Goal: Task Accomplishment & Management: Complete application form

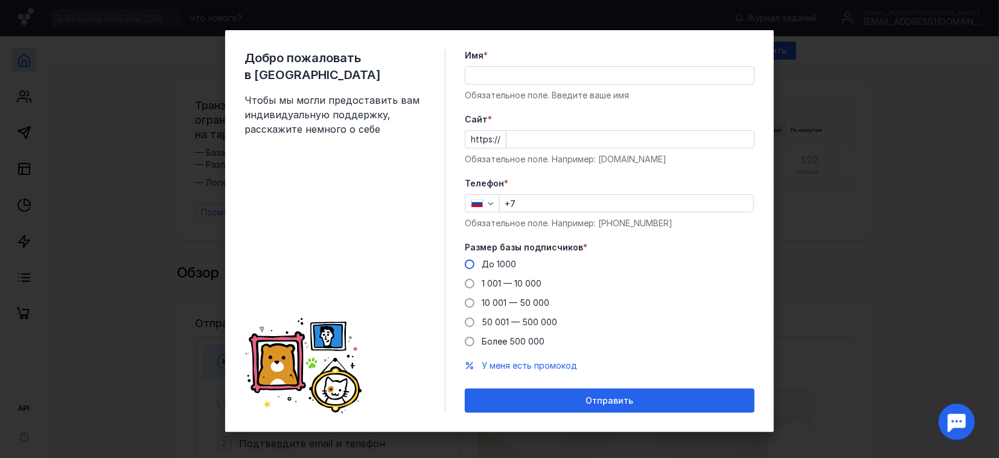
click at [503, 268] on span "До 1000" at bounding box center [499, 264] width 34 height 10
click at [0, 0] on input "До 1000" at bounding box center [0, 0] width 0 height 0
click at [550, 205] on input "+7" at bounding box center [626, 203] width 253 height 17
type input "[PHONE_NUMBER]"
click at [527, 134] on input "Cайт *" at bounding box center [629, 139] width 247 height 17
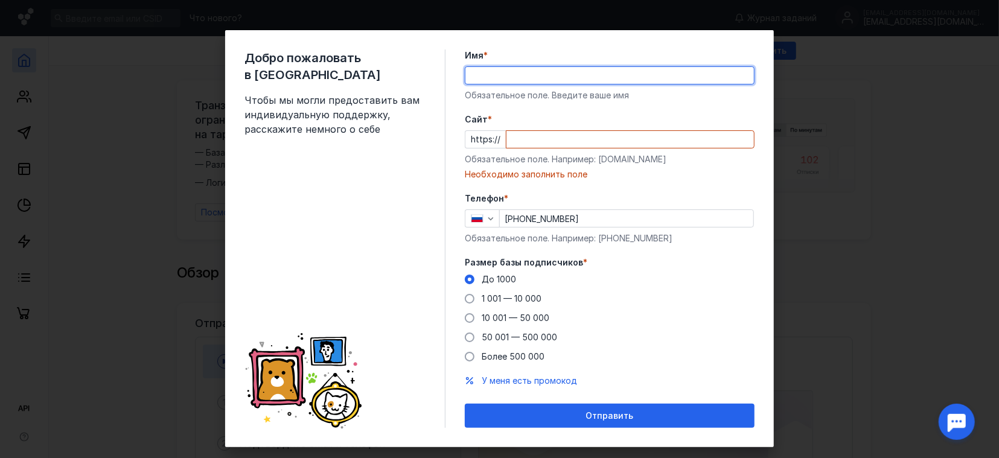
click at [512, 73] on input "Имя *" at bounding box center [609, 75] width 288 height 17
type input "G"
type input "[PERSON_NAME]"
click at [542, 130] on div "Cайт * https:// Обязательное поле. Например: [DOMAIN_NAME] Необходимо заполнить…" at bounding box center [610, 146] width 290 height 67
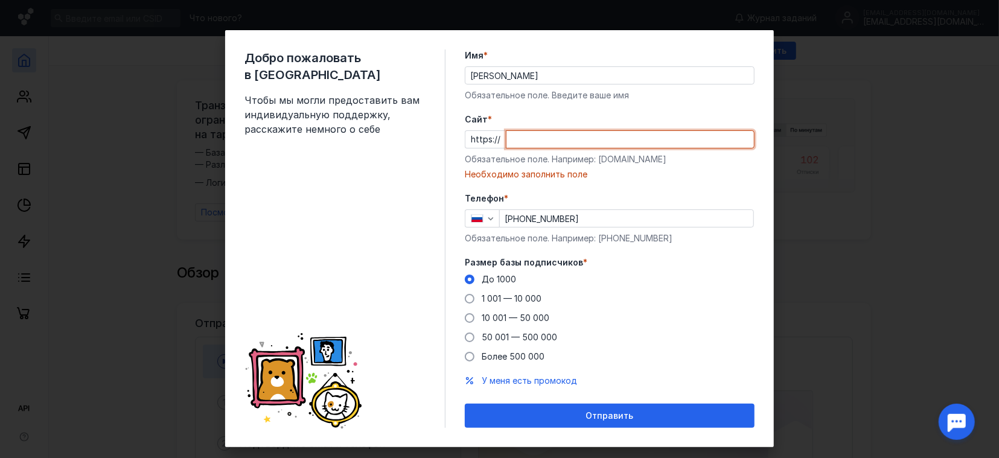
click at [542, 139] on input "Cайт *" at bounding box center [629, 139] width 247 height 17
paste input "[DOMAIN_NAME][URL]"
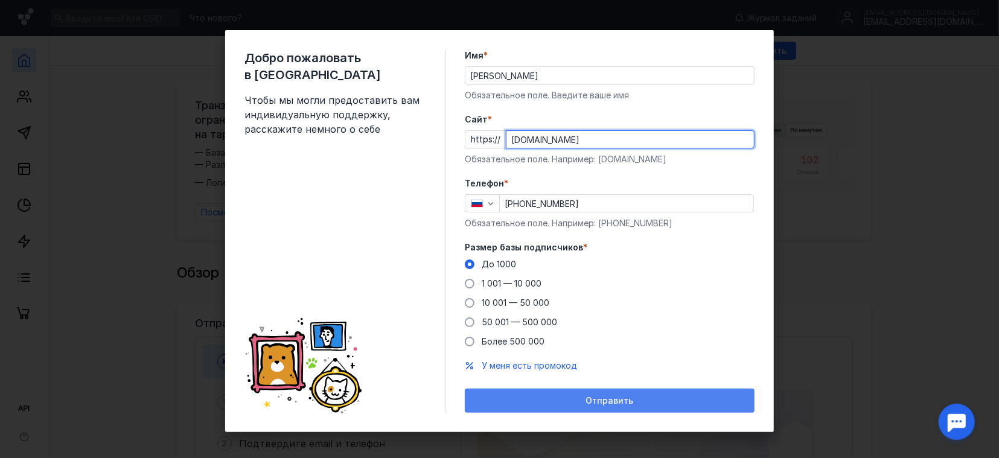
type input "[DOMAIN_NAME]"
click at [597, 401] on span "Отправить" at bounding box center [610, 401] width 48 height 10
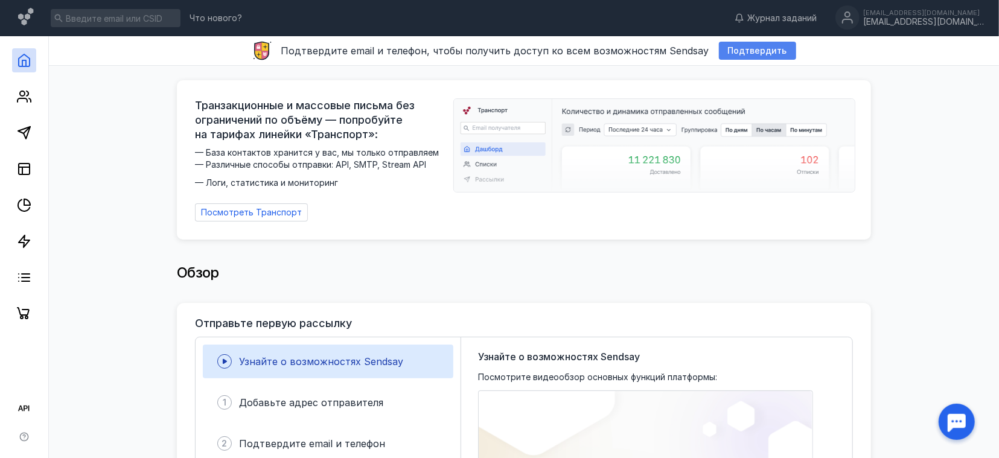
click at [739, 54] on span "Подтвердить" at bounding box center [757, 51] width 59 height 10
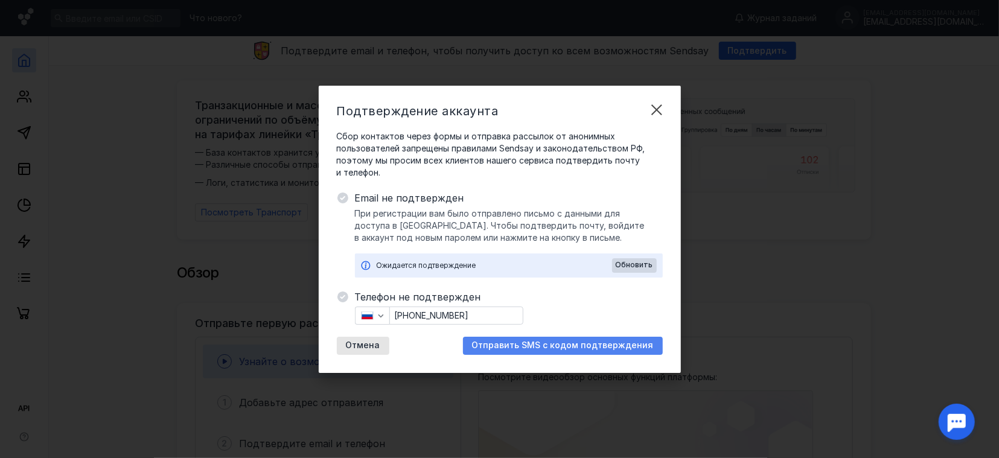
click at [573, 342] on span "Отправить SMS с кодом подтверждения" at bounding box center [563, 345] width 182 height 10
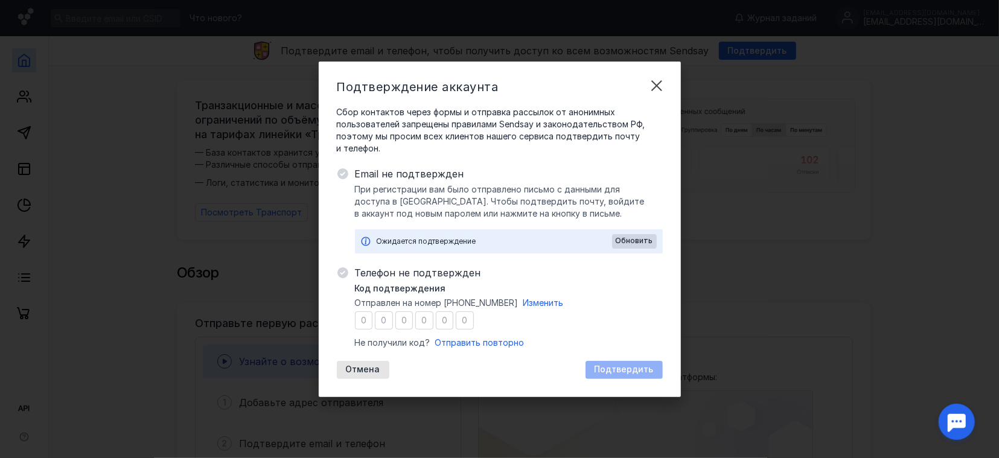
click at [363, 322] on input "number" at bounding box center [364, 320] width 18 height 18
type input "5"
type input "0"
type input "5"
type input "9"
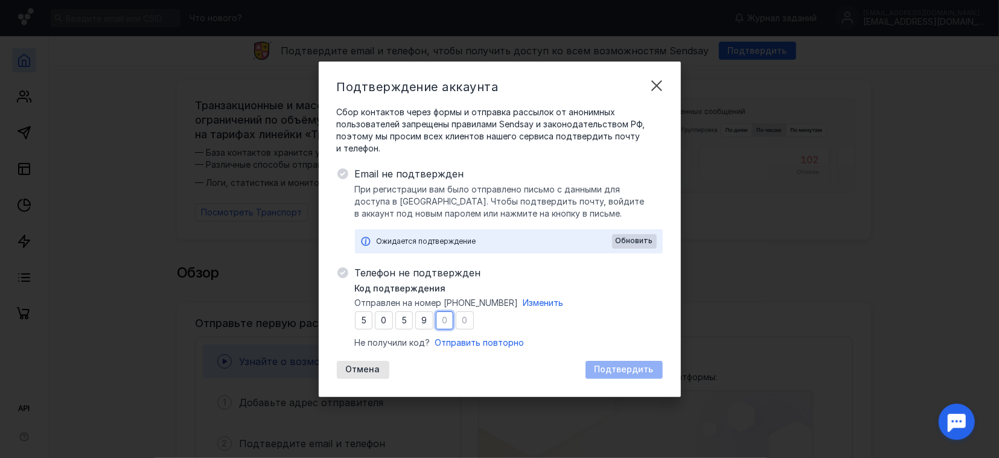
type input "2"
type input "9"
click at [628, 367] on span "Подтвердить" at bounding box center [623, 369] width 59 height 10
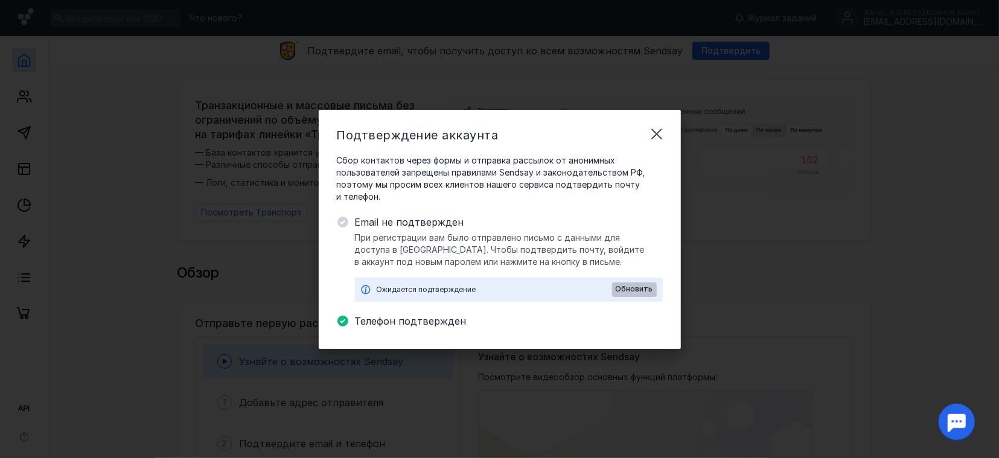
click at [629, 289] on span "Обновить" at bounding box center [633, 289] width 37 height 8
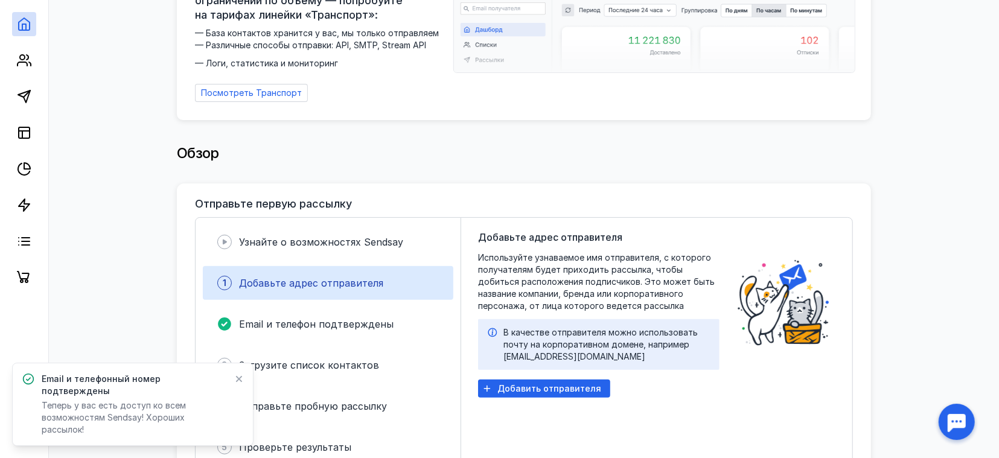
scroll to position [126, 0]
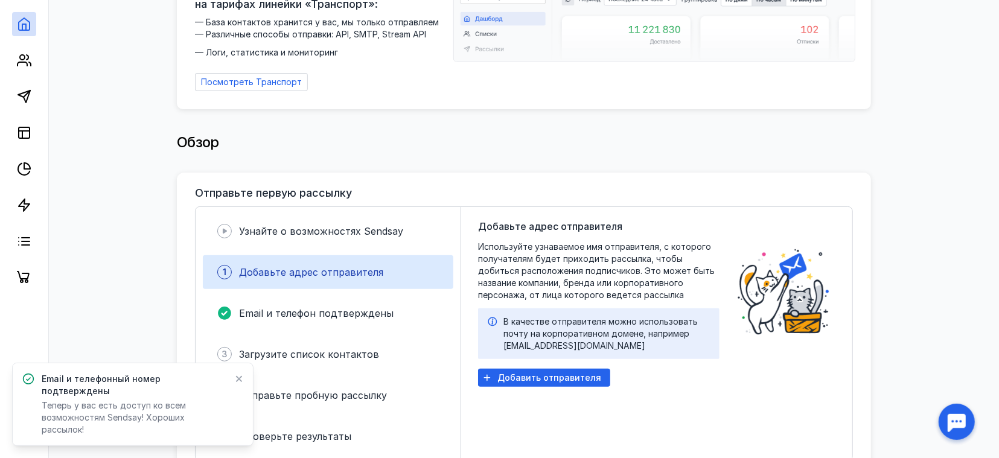
click at [326, 269] on span "Добавьте адрес отправителя" at bounding box center [311, 272] width 144 height 12
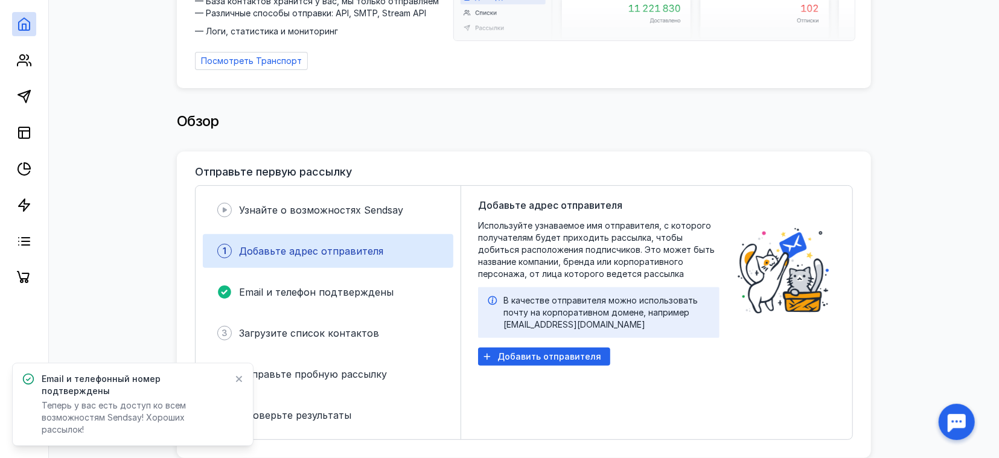
scroll to position [188, 0]
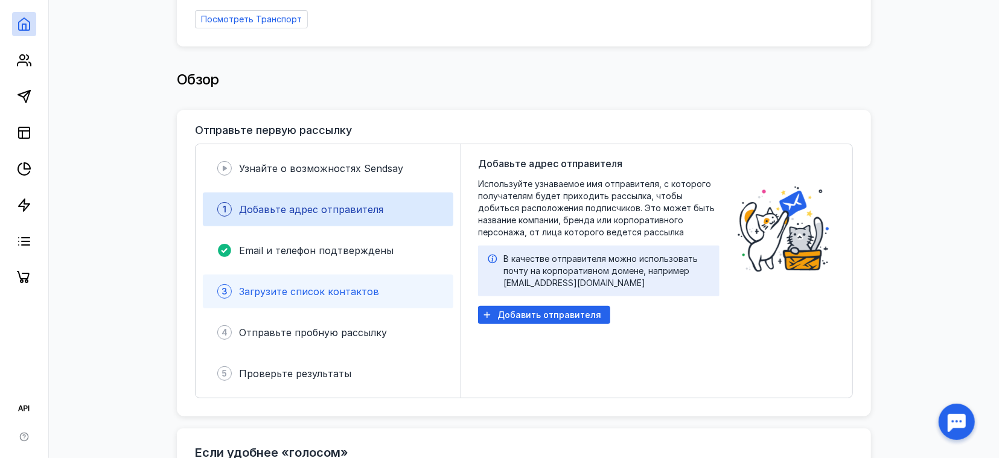
click at [397, 287] on div "3 Загрузите список контактов" at bounding box center [328, 292] width 250 height 34
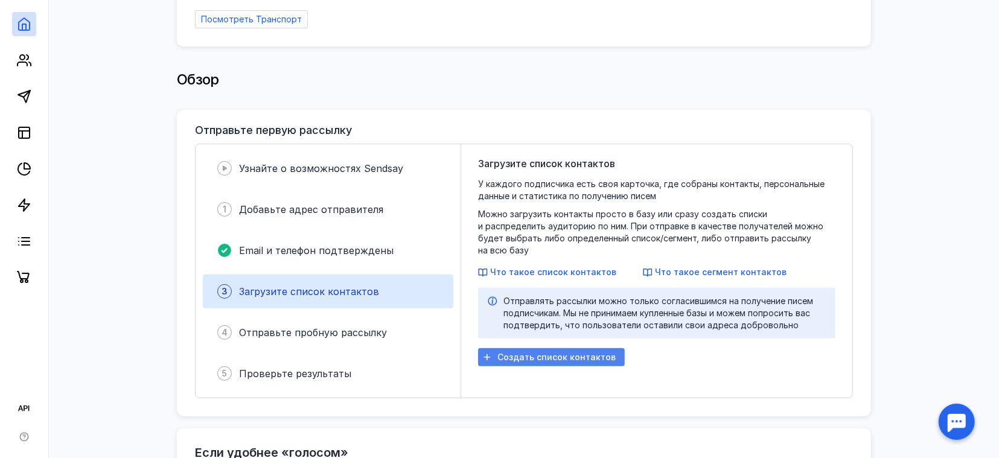
click at [591, 352] on span "Создать список контактов" at bounding box center [556, 357] width 118 height 10
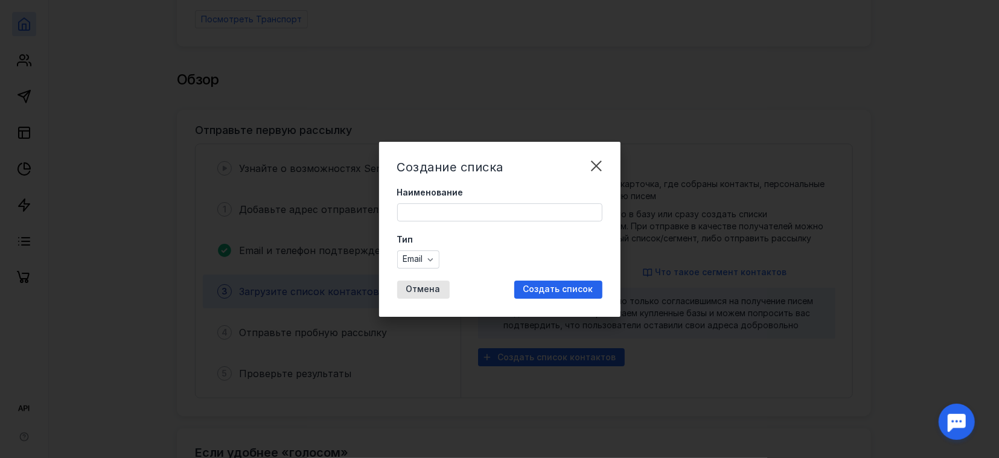
click at [536, 213] on input "Наименование" at bounding box center [500, 212] width 204 height 17
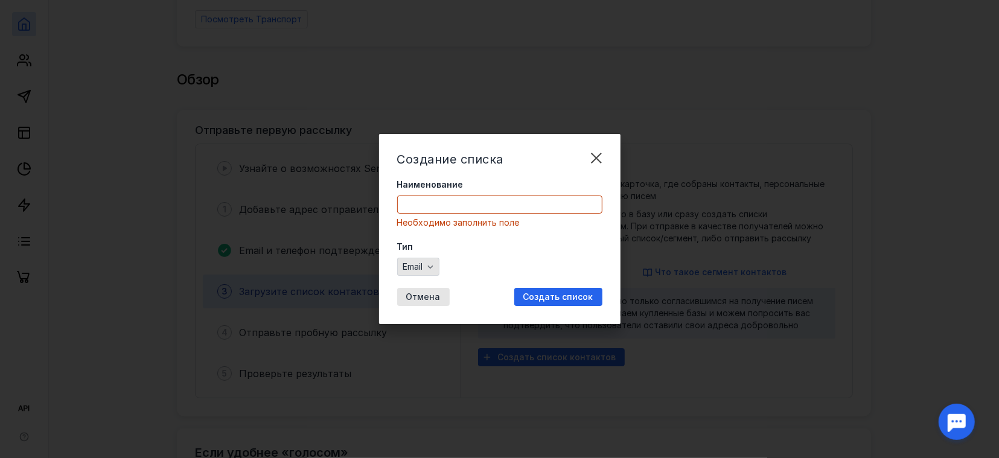
drag, startPoint x: 509, startPoint y: 243, endPoint x: 402, endPoint y: 262, distance: 107.9
click at [507, 244] on label "Тип" at bounding box center [499, 247] width 205 height 12
click at [422, 267] on span "Email" at bounding box center [413, 267] width 20 height 10
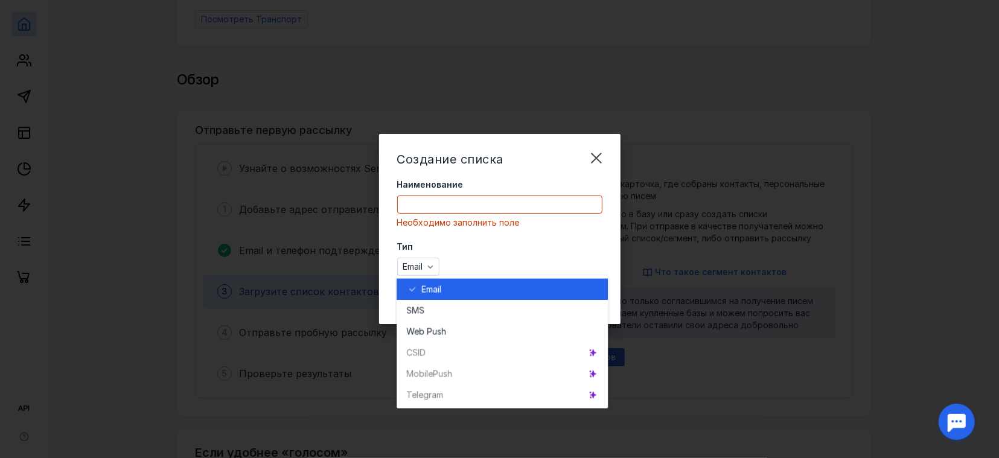
click at [439, 285] on span "Email" at bounding box center [431, 289] width 20 height 12
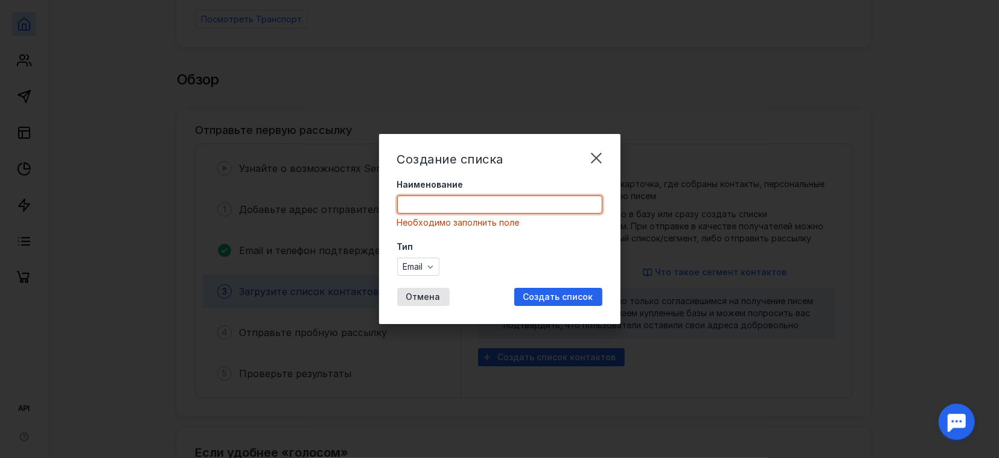
click at [454, 207] on input "Наименование" at bounding box center [500, 204] width 204 height 17
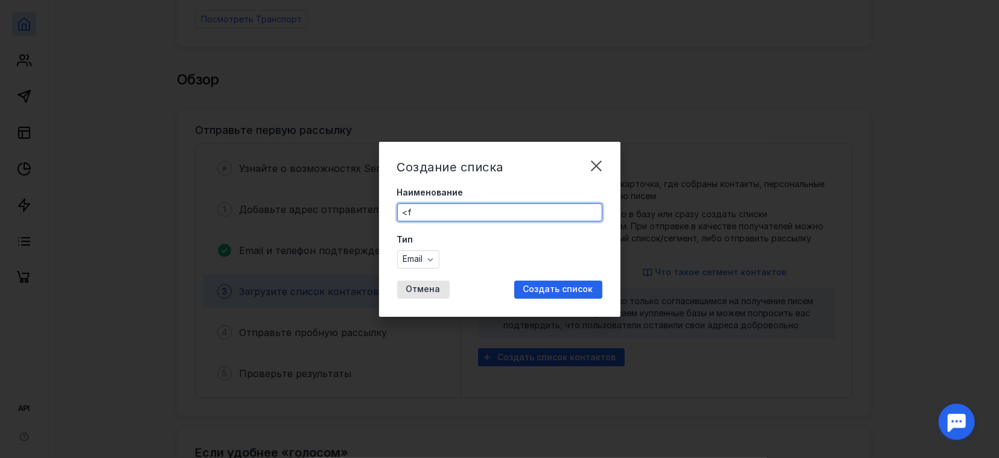
type input "<"
drag, startPoint x: 504, startPoint y: 211, endPoint x: 312, endPoint y: 199, distance: 192.2
click at [398, 204] on input "База покупателей" at bounding box center [500, 212] width 204 height 17
type input "П"
type input "Все покупатели"
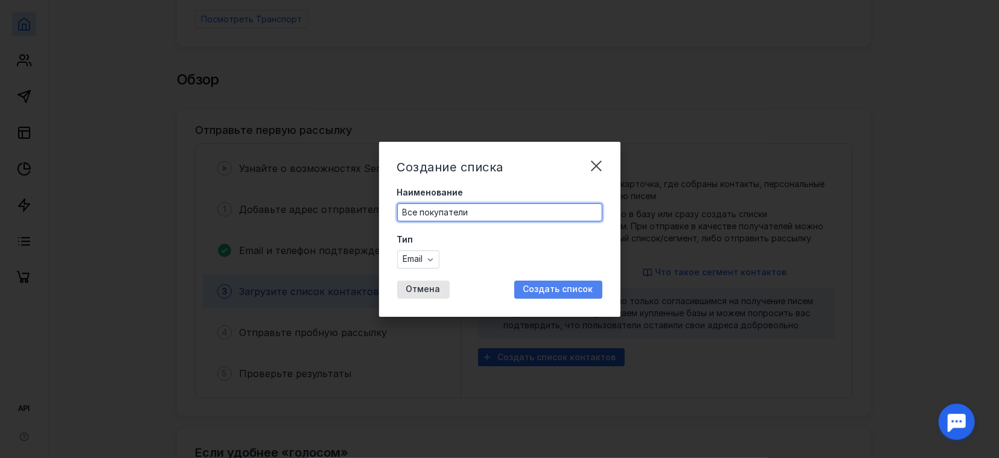
click at [549, 288] on span "Создать список" at bounding box center [558, 289] width 70 height 10
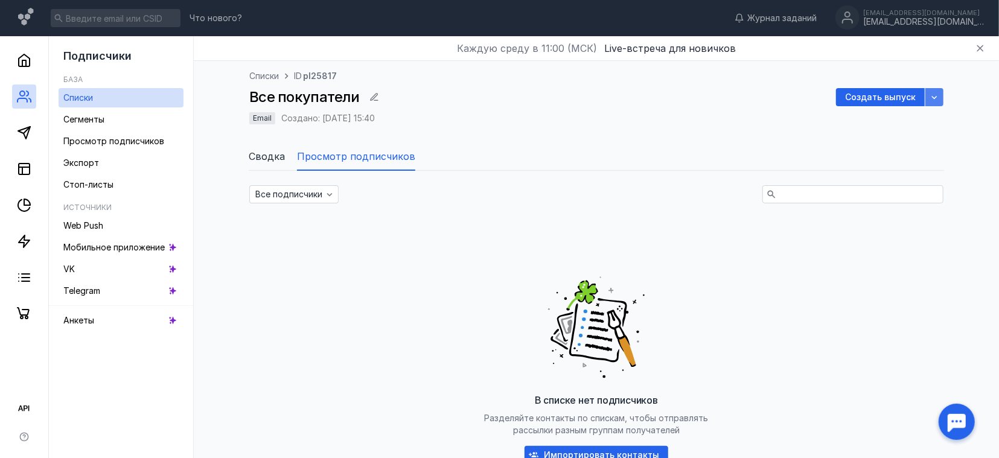
click at [928, 101] on div "button" at bounding box center [934, 97] width 12 height 12
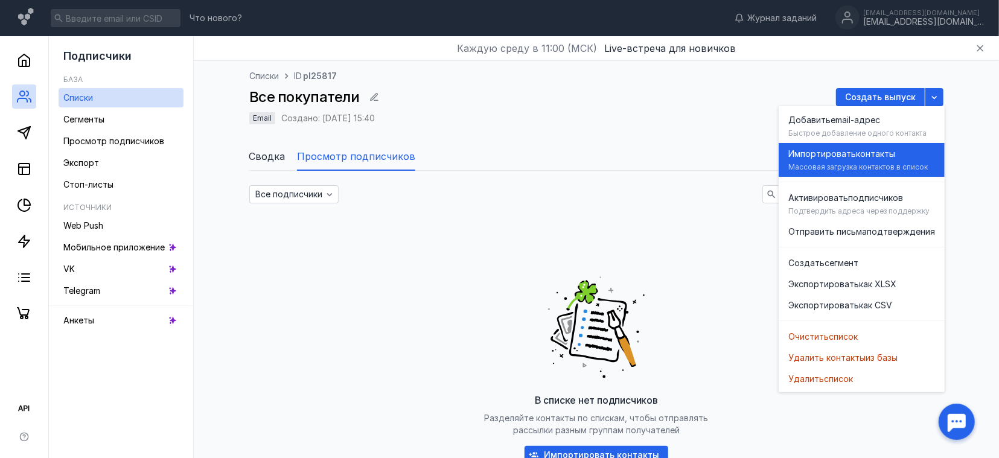
click at [837, 172] on div "Импортировать контакты [PERSON_NAME] загрузка контактов в список" at bounding box center [861, 160] width 147 height 34
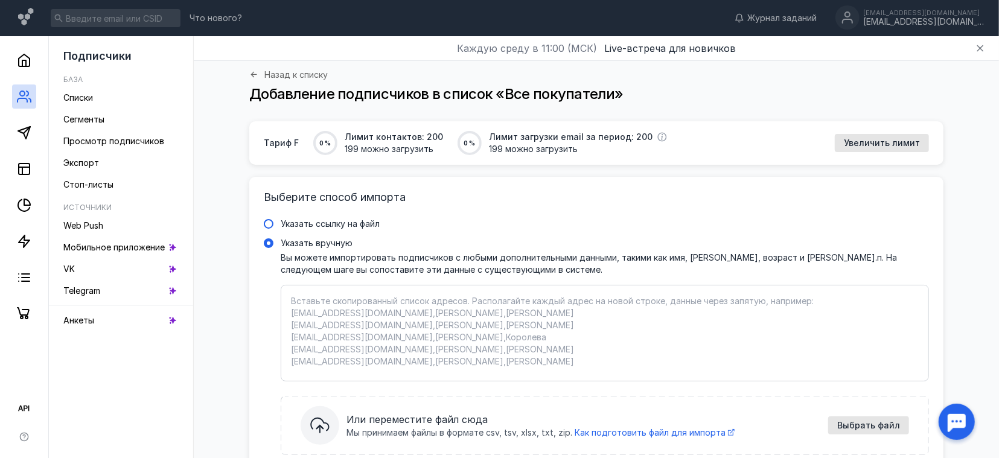
click at [380, 221] on span "Указать ссылку на файл" at bounding box center [330, 223] width 99 height 10
click at [0, 0] on input "Указать ссылку на файл" at bounding box center [0, 0] width 0 height 0
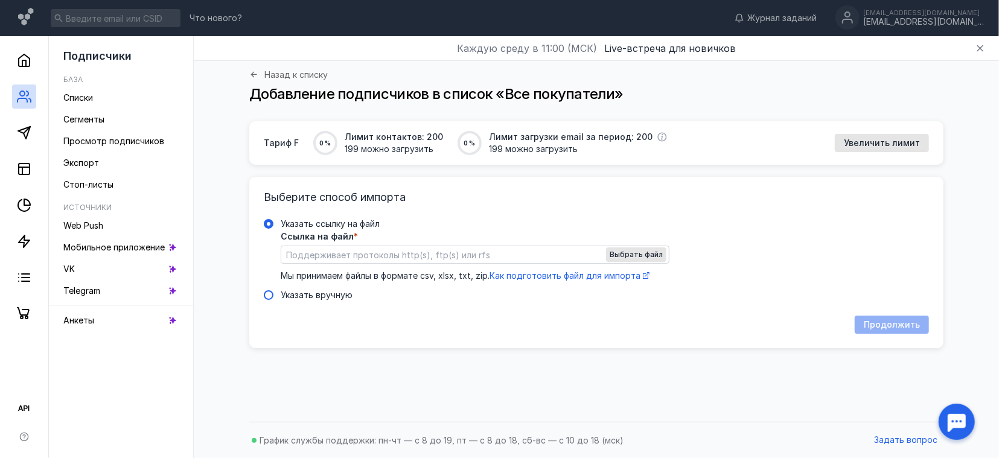
click at [307, 292] on span "Указать вручную" at bounding box center [317, 295] width 72 height 10
click at [0, 0] on input "Указать вручную" at bounding box center [0, 0] width 0 height 0
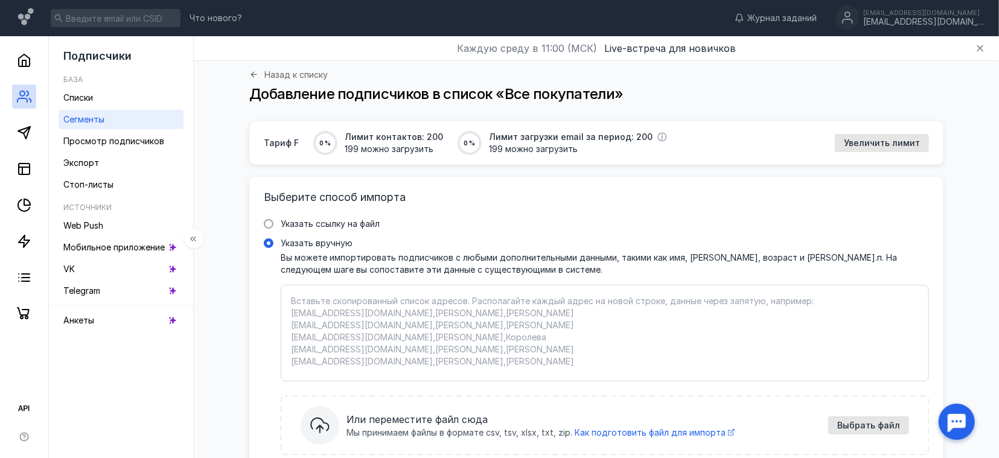
click at [95, 127] on link "Сегменты" at bounding box center [121, 119] width 125 height 19
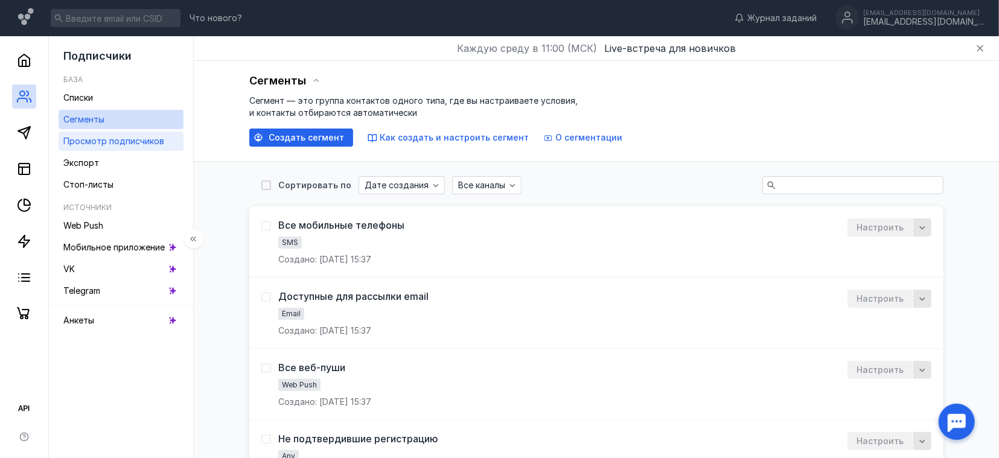
click at [99, 137] on span "Просмотр подписчиков" at bounding box center [113, 141] width 101 height 10
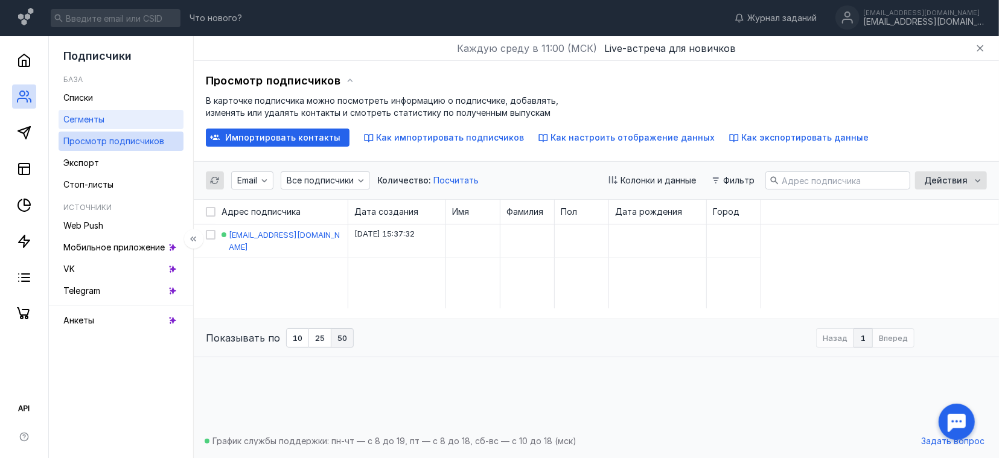
click at [100, 123] on span "Сегменты" at bounding box center [83, 119] width 41 height 10
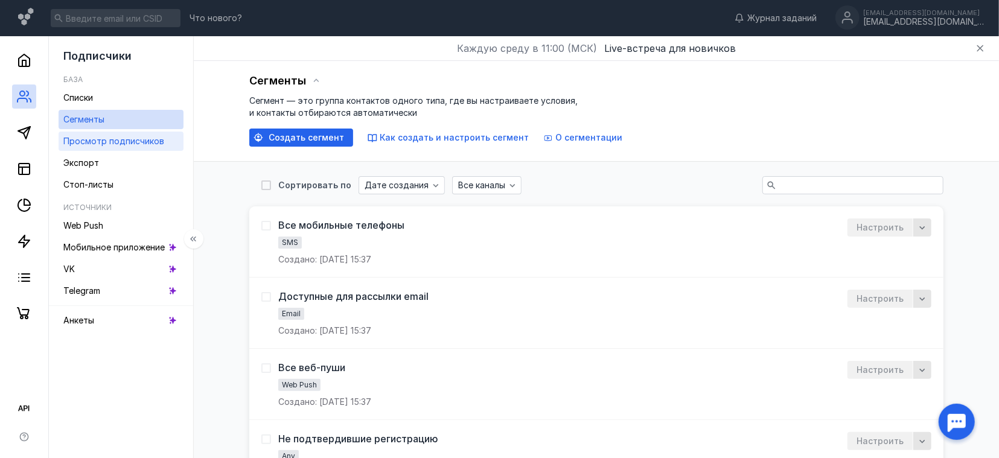
click at [101, 144] on span "Просмотр подписчиков" at bounding box center [113, 141] width 101 height 10
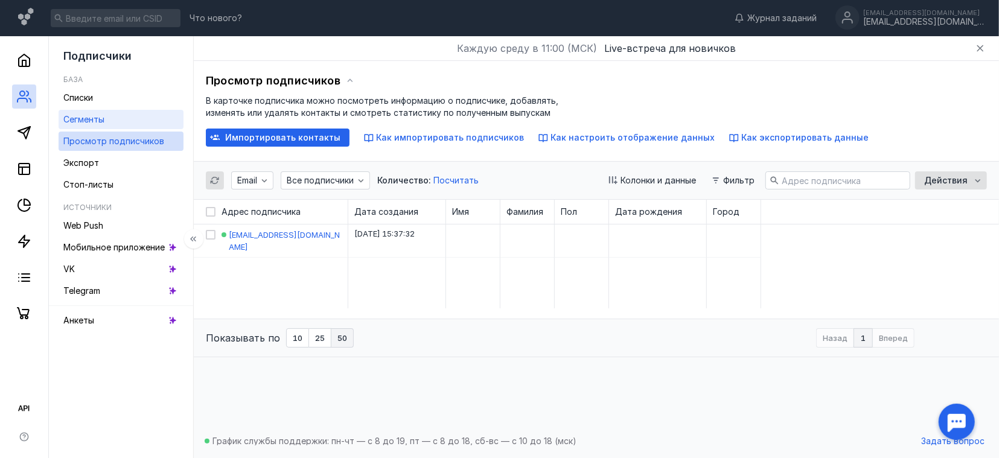
click at [105, 125] on link "Сегменты" at bounding box center [121, 119] width 125 height 19
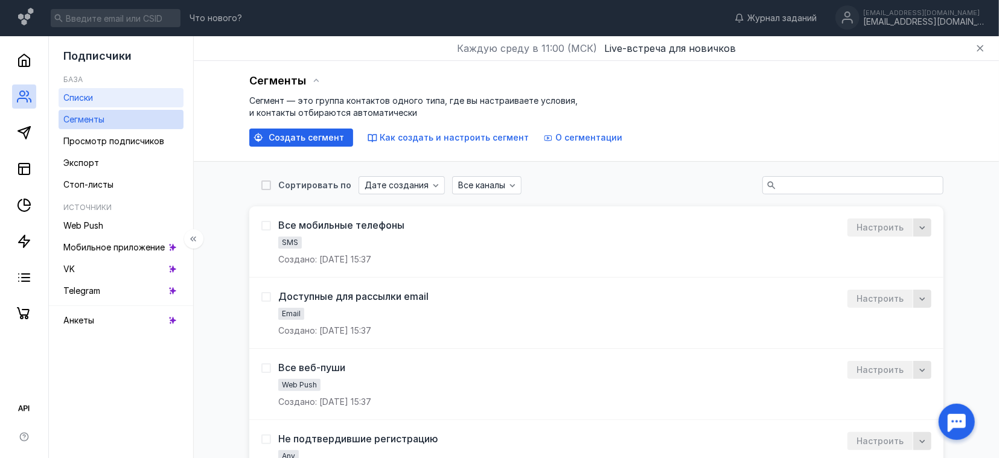
click at [106, 100] on link "Списки" at bounding box center [121, 97] width 125 height 19
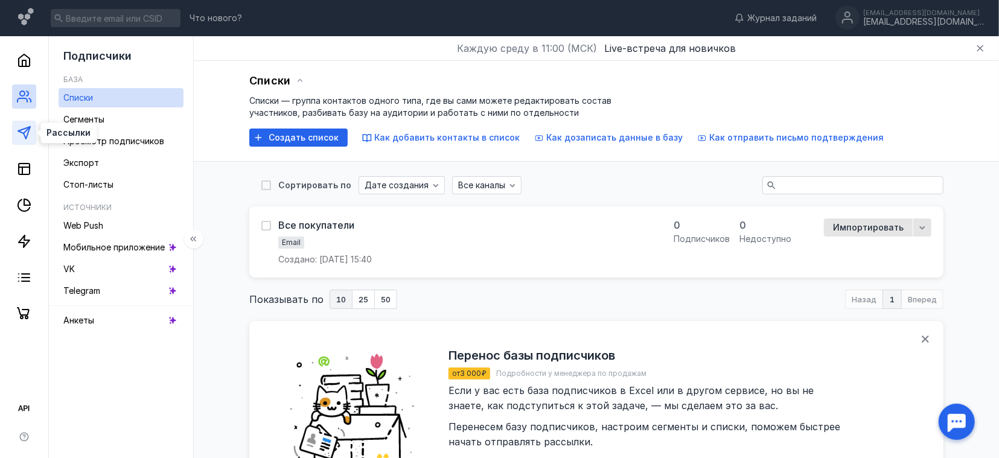
click at [24, 138] on icon at bounding box center [24, 133] width 14 height 14
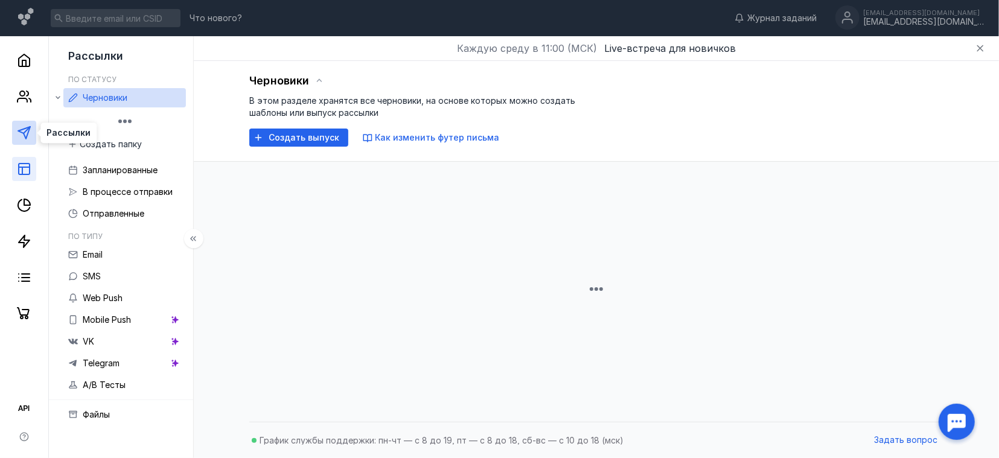
click at [26, 161] on link at bounding box center [24, 169] width 24 height 24
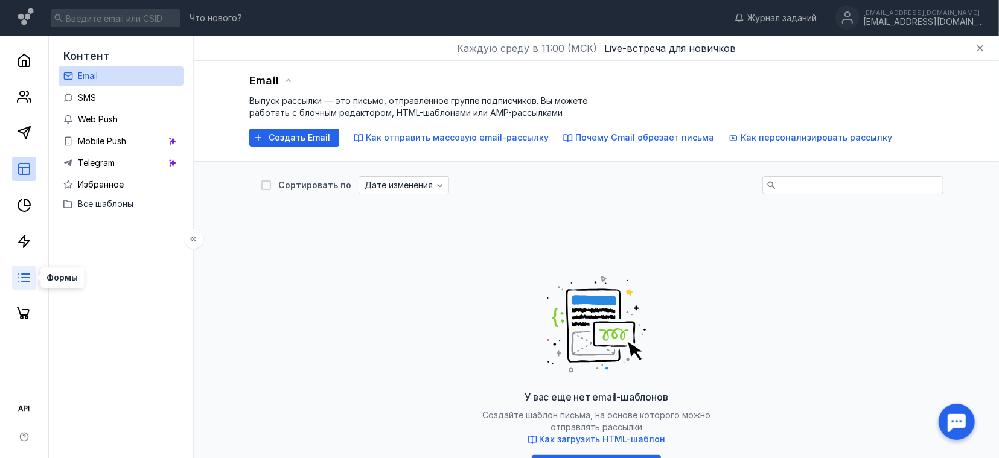
click at [25, 278] on line at bounding box center [26, 278] width 8 height 0
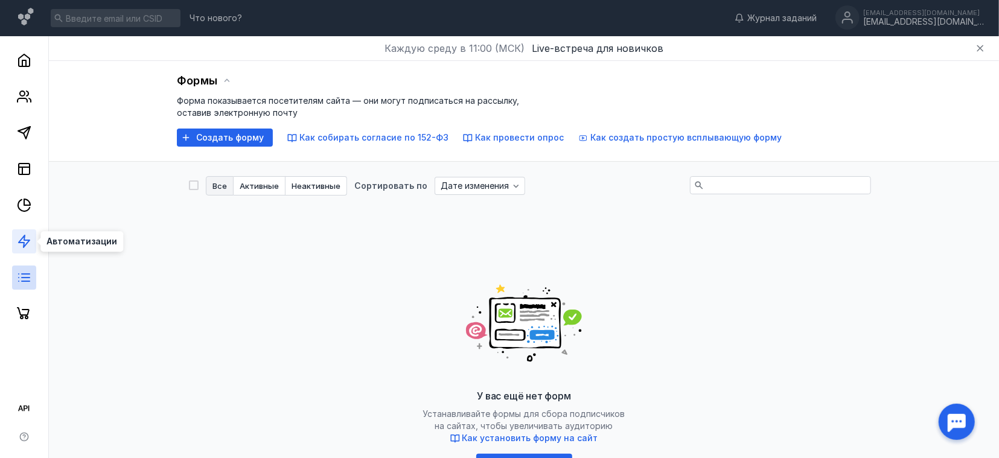
click at [25, 235] on polygon at bounding box center [24, 241] width 11 height 12
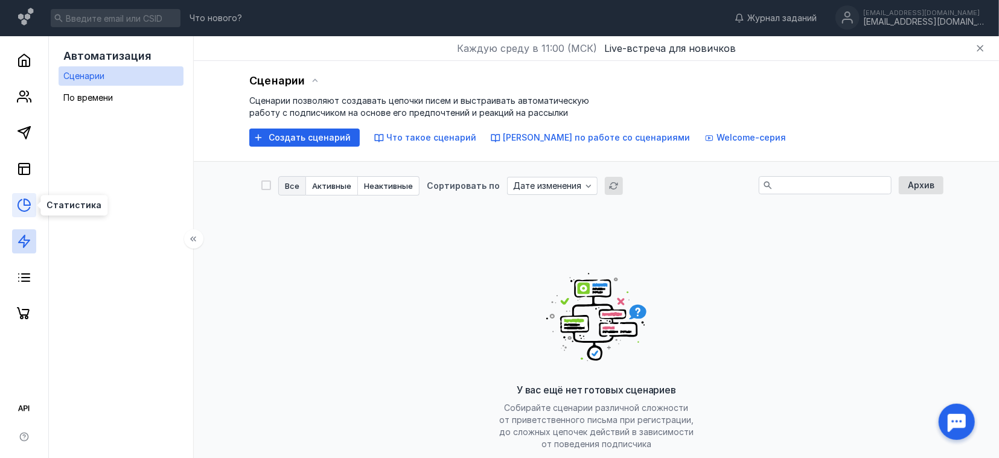
click at [28, 202] on icon at bounding box center [24, 205] width 14 height 14
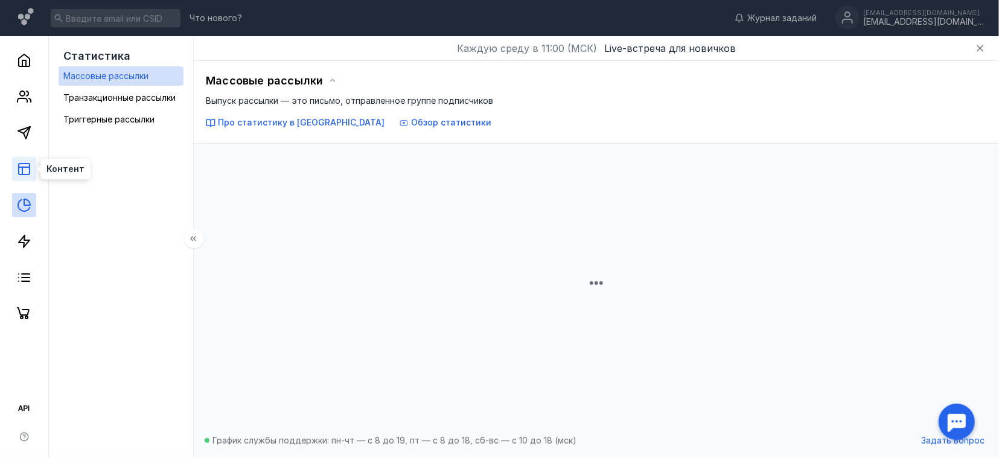
click at [30, 176] on icon at bounding box center [24, 169] width 14 height 14
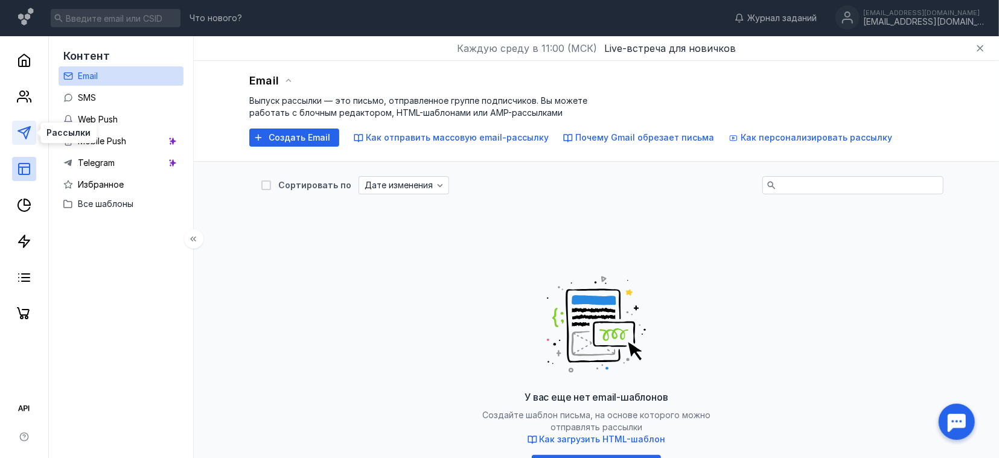
click at [21, 134] on icon at bounding box center [24, 133] width 14 height 14
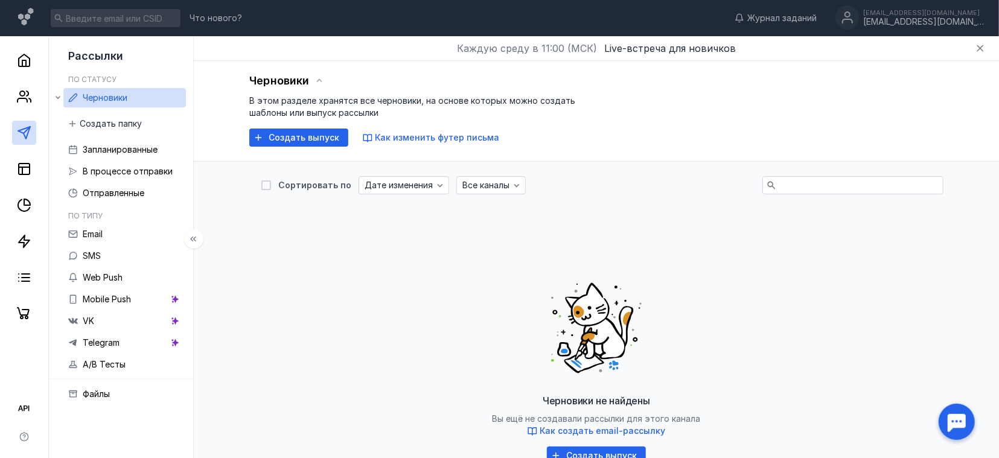
click at [23, 110] on div at bounding box center [24, 181] width 48 height 290
click at [23, 102] on icon at bounding box center [24, 96] width 14 height 14
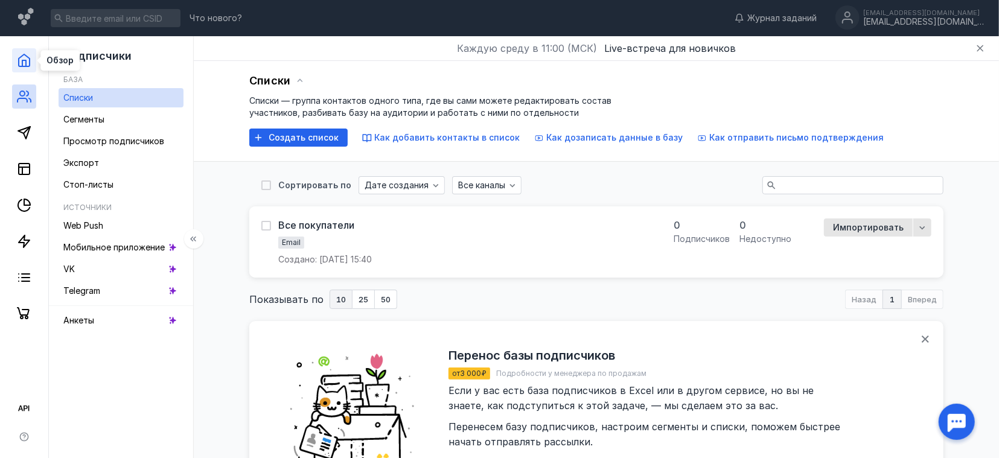
click at [25, 64] on polyline at bounding box center [24, 63] width 4 height 6
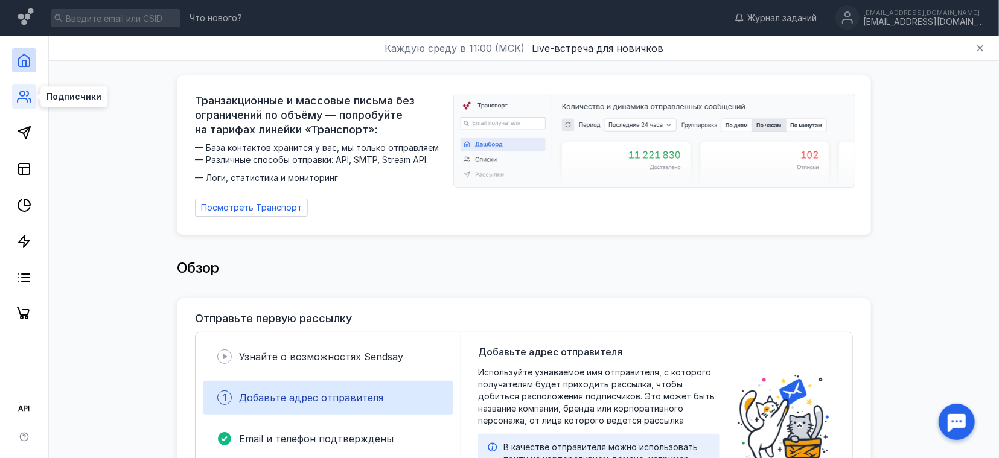
click at [20, 91] on icon at bounding box center [24, 96] width 14 height 14
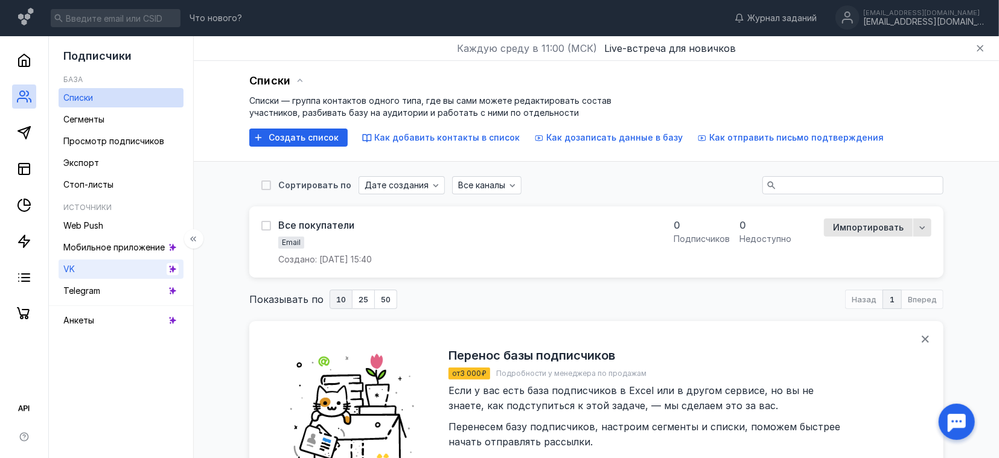
click at [123, 267] on link "VK" at bounding box center [121, 268] width 125 height 19
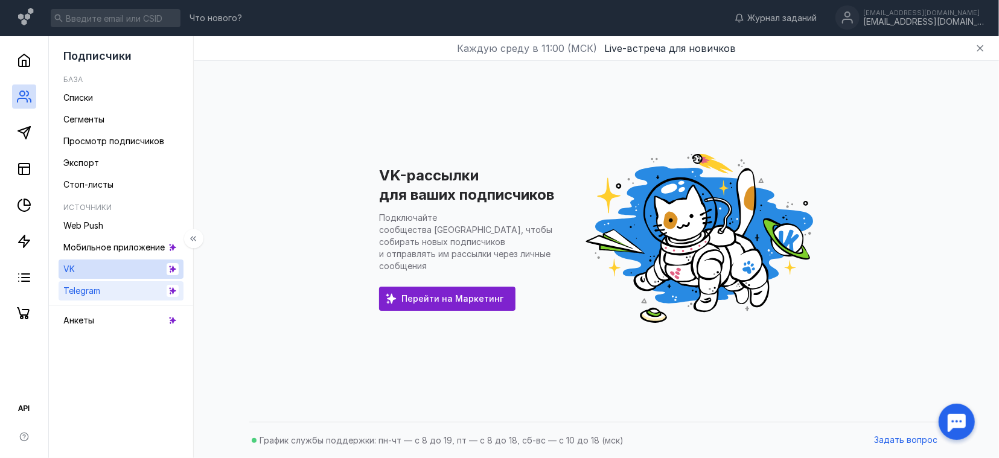
click at [116, 291] on link "Telegram" at bounding box center [121, 290] width 125 height 19
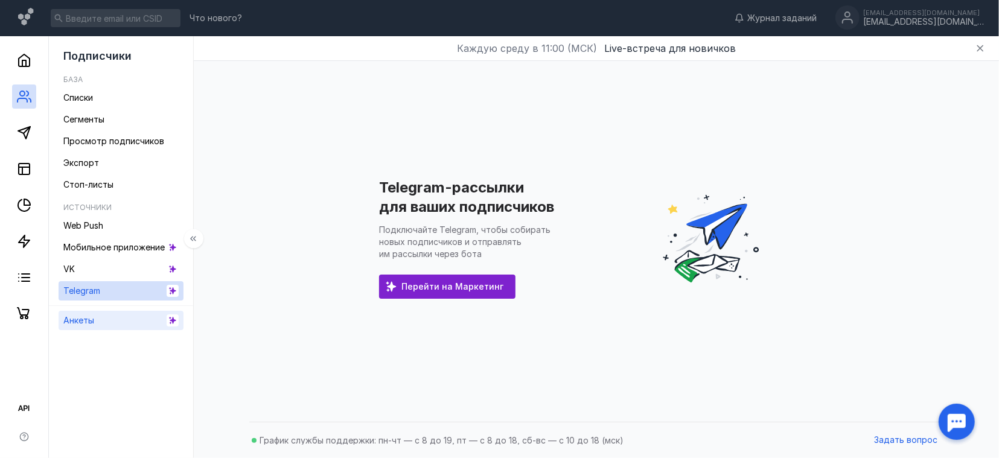
click at [124, 314] on link "Анкеты" at bounding box center [121, 320] width 125 height 19
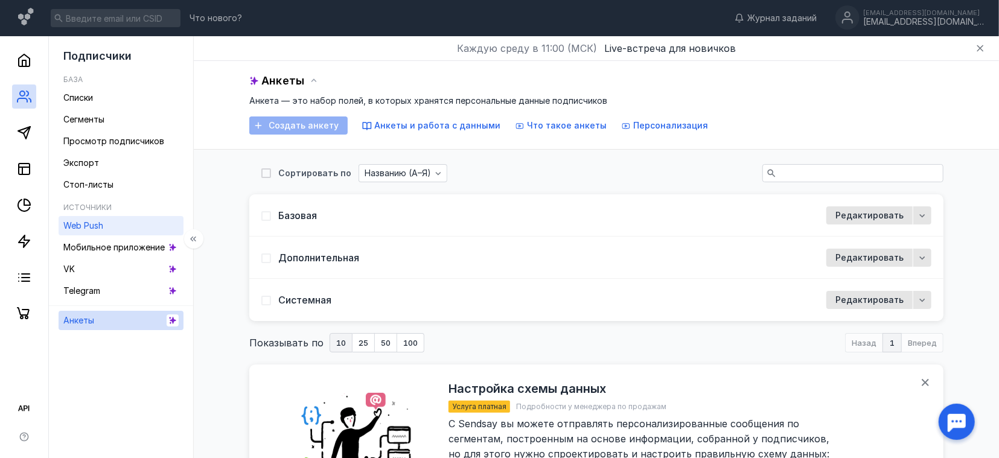
click at [107, 232] on link "Web Push" at bounding box center [121, 225] width 125 height 19
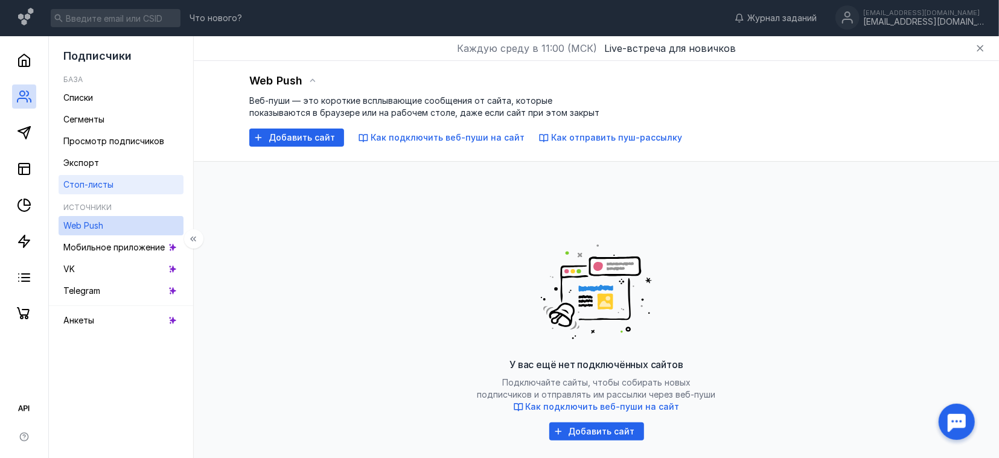
click at [115, 190] on link "Стоп-листы" at bounding box center [121, 184] width 125 height 19
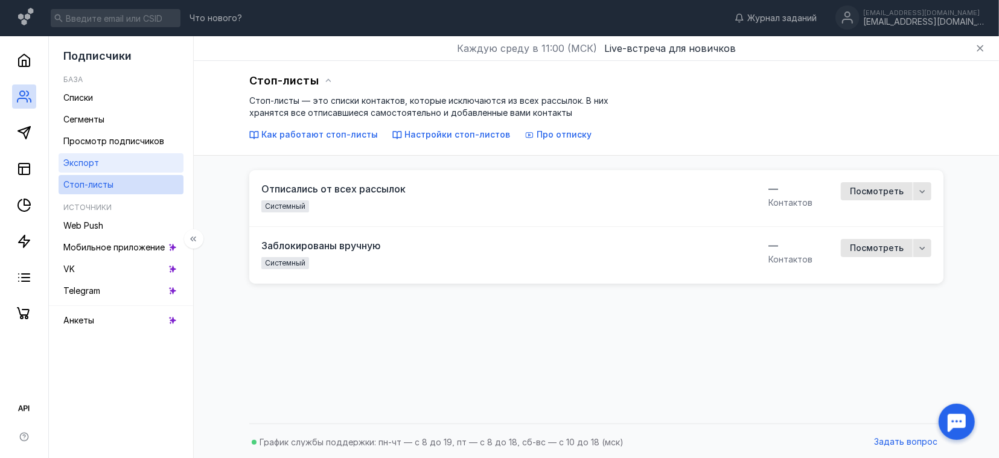
click at [116, 163] on link "Экспорт" at bounding box center [121, 162] width 125 height 19
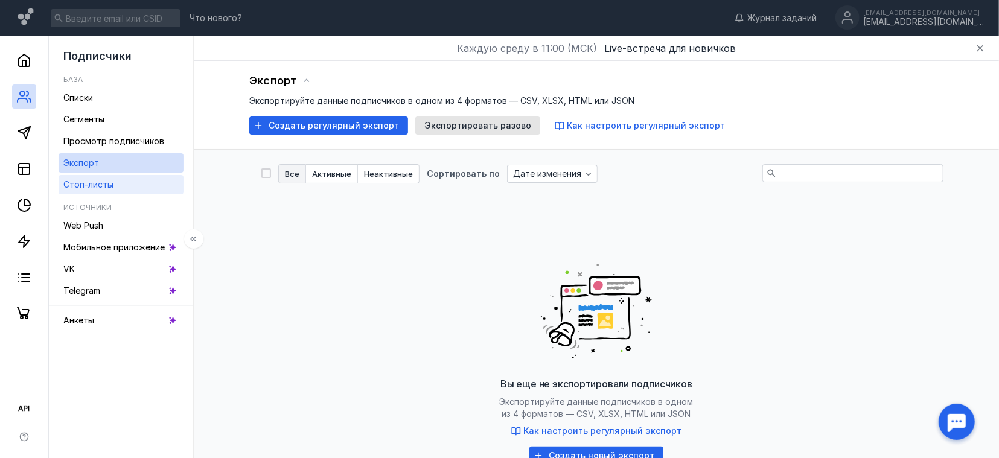
click at [115, 185] on link "Стоп-листы" at bounding box center [121, 184] width 125 height 19
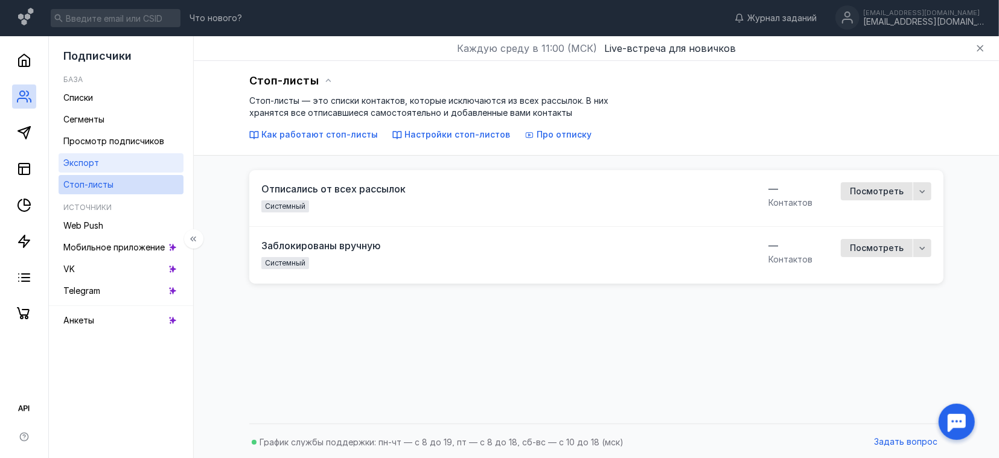
click at [110, 156] on link "Экспорт" at bounding box center [121, 162] width 125 height 19
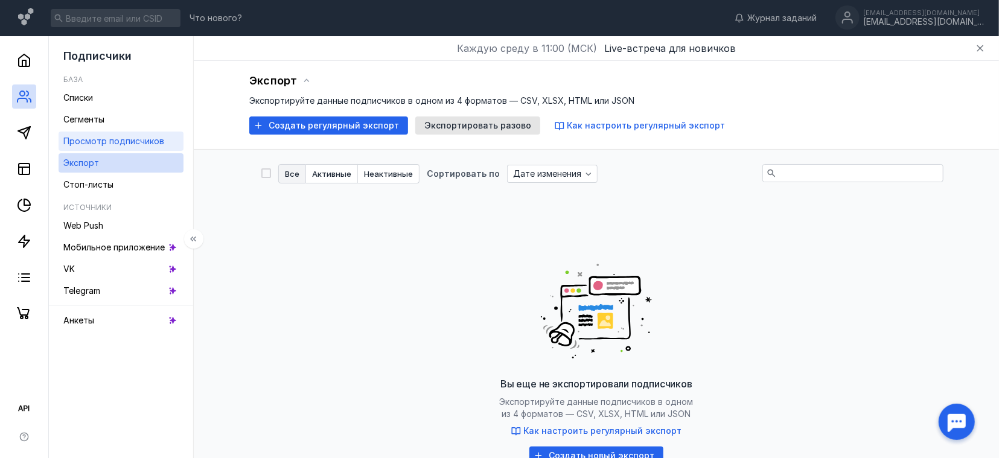
click at [137, 144] on span "Просмотр подписчиков" at bounding box center [113, 141] width 101 height 10
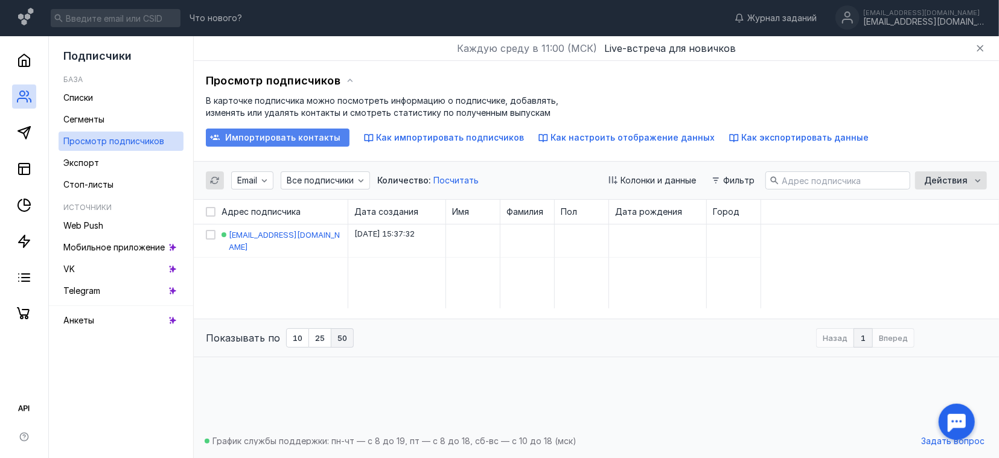
click at [258, 138] on span "Импортировать контакты" at bounding box center [282, 138] width 115 height 10
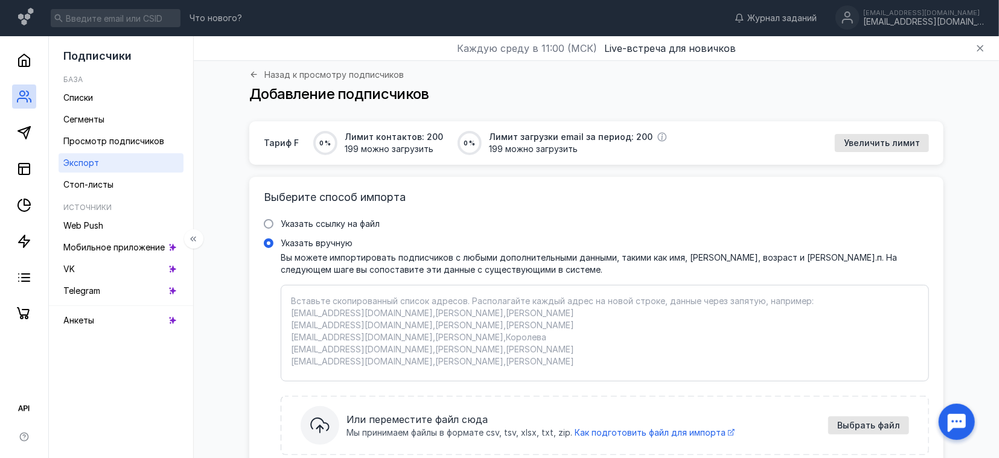
click at [81, 165] on span "Экспорт" at bounding box center [81, 162] width 36 height 10
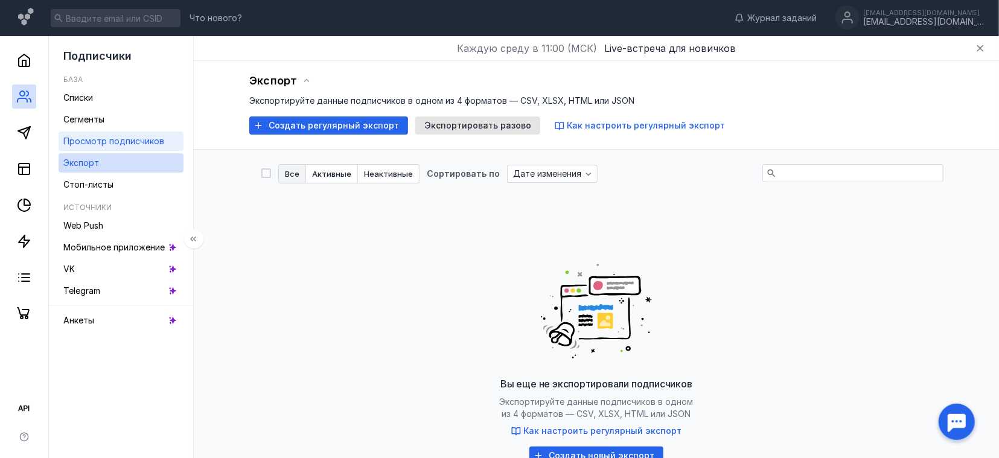
drag, startPoint x: 107, startPoint y: 153, endPoint x: 108, endPoint y: 146, distance: 6.7
click at [107, 151] on ul "Списки Сегменты Просмотр подписчиков Экспорт Стоп-листы" at bounding box center [121, 141] width 125 height 106
click at [108, 145] on span "Просмотр подписчиков" at bounding box center [113, 141] width 101 height 10
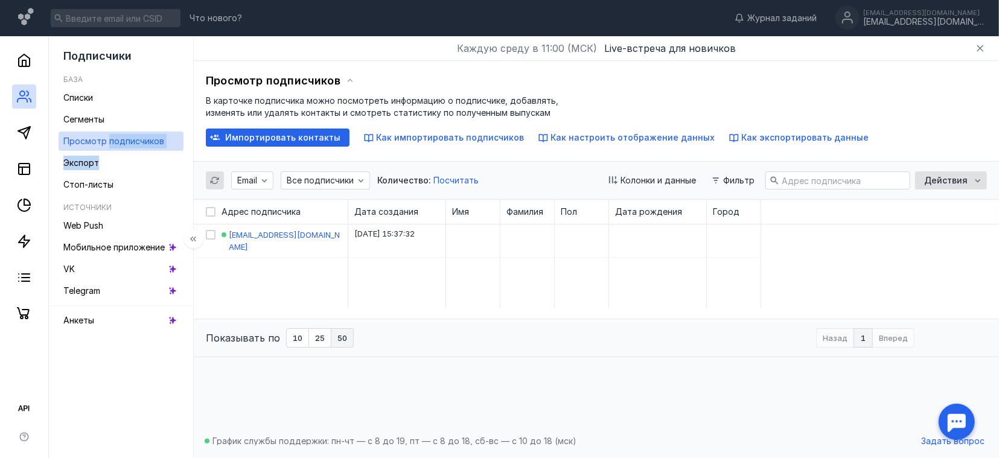
drag, startPoint x: 97, startPoint y: 162, endPoint x: 188, endPoint y: 198, distance: 98.0
click at [97, 162] on span "Экспорт" at bounding box center [81, 162] width 36 height 10
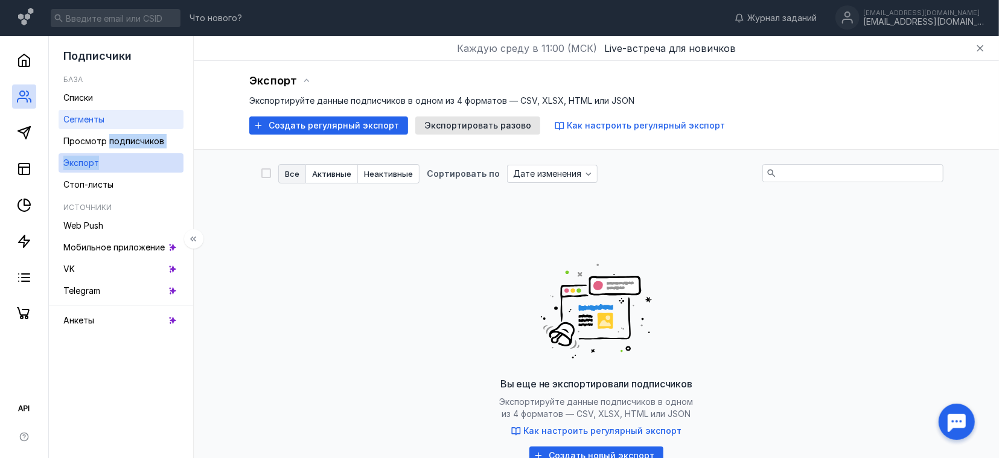
click at [122, 127] on link "Сегменты" at bounding box center [121, 119] width 125 height 19
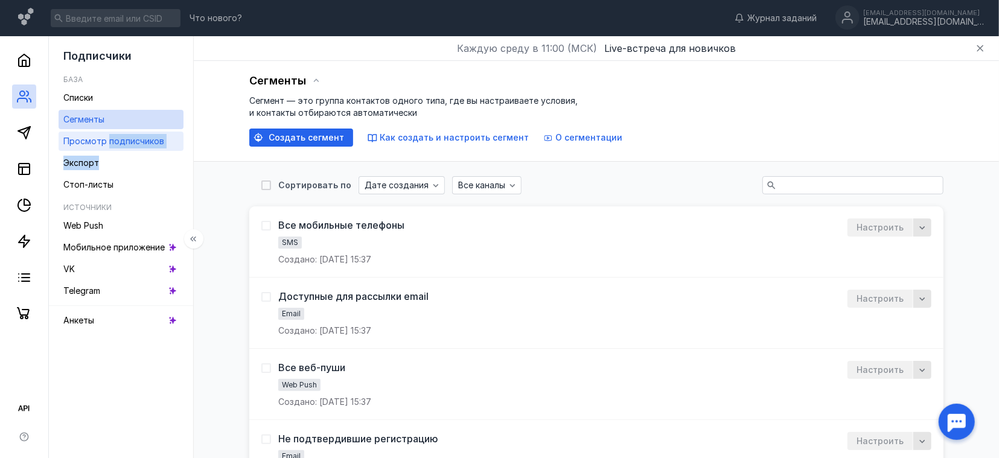
click at [119, 142] on span "Просмотр подписчиков" at bounding box center [113, 141] width 101 height 10
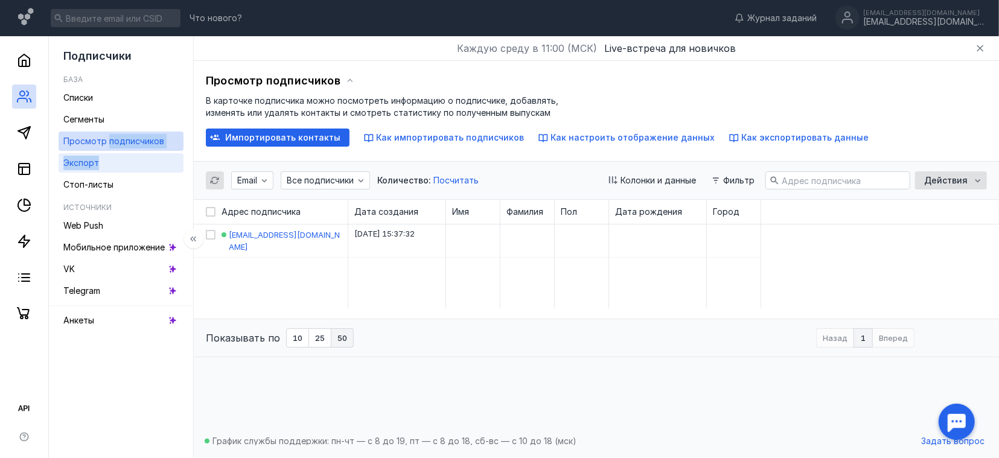
click at [115, 156] on link "Экспорт" at bounding box center [121, 162] width 125 height 19
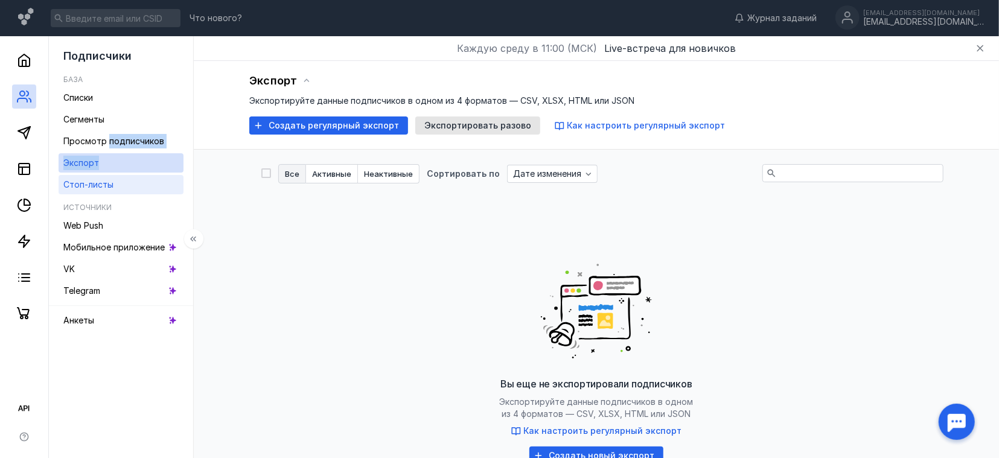
click at [113, 188] on link "Стоп-листы" at bounding box center [121, 184] width 125 height 19
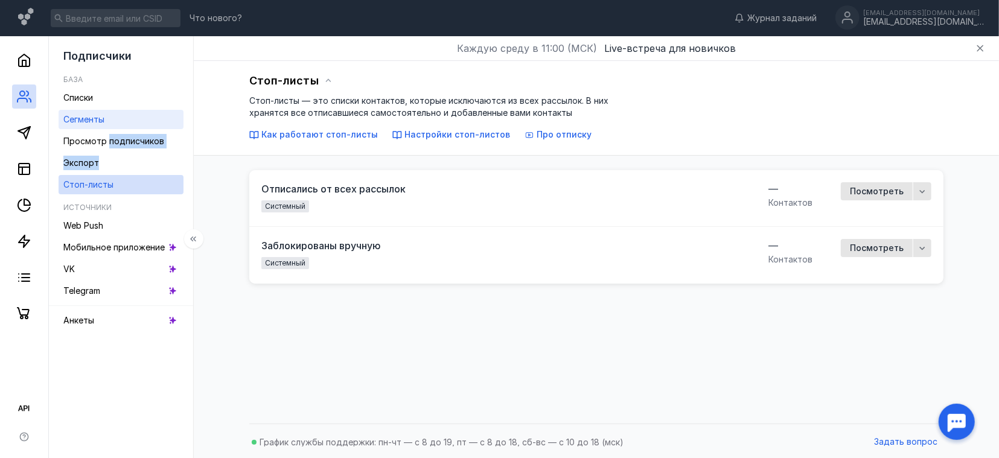
click at [126, 111] on link "Сегменты" at bounding box center [121, 119] width 125 height 19
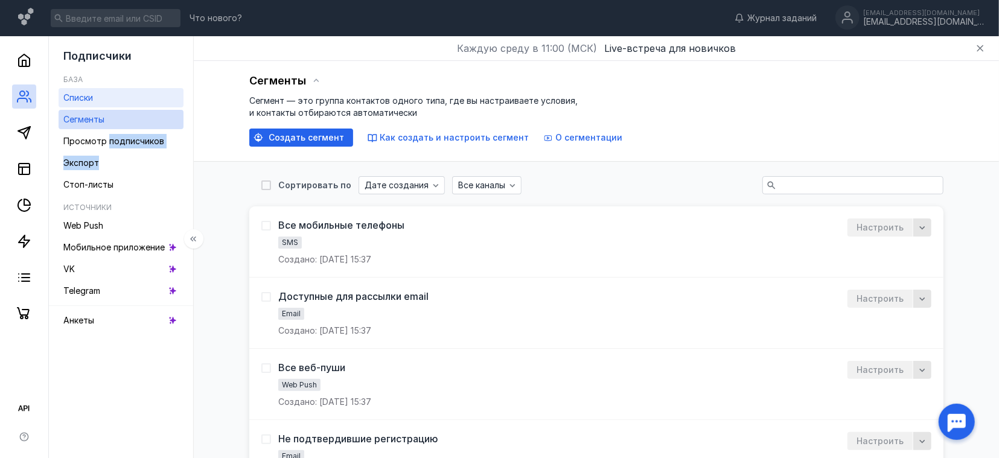
click at [125, 94] on link "Списки" at bounding box center [121, 97] width 125 height 19
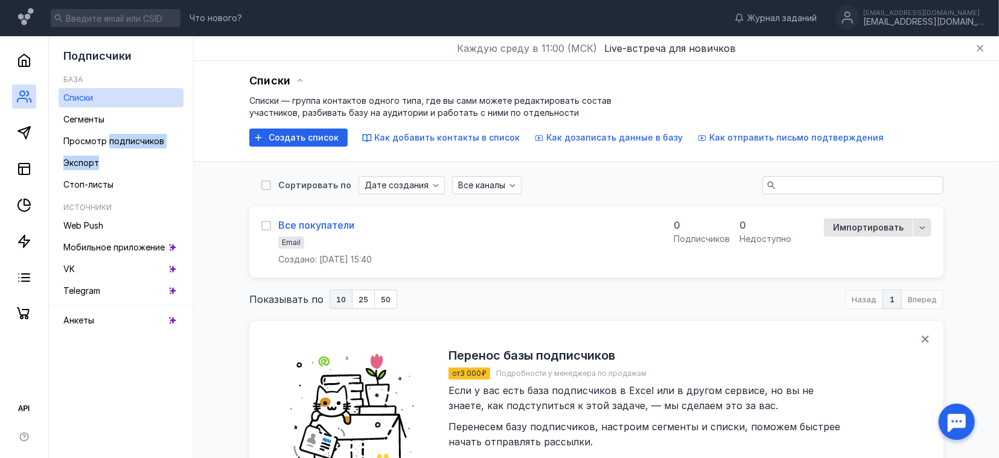
click at [337, 224] on div "Все покупатели" at bounding box center [316, 225] width 76 height 12
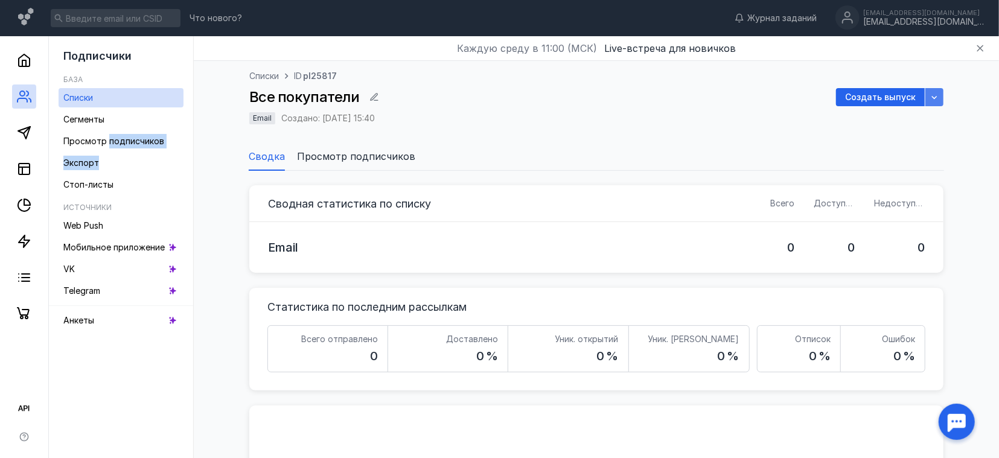
click at [942, 100] on div "button" at bounding box center [934, 97] width 18 height 18
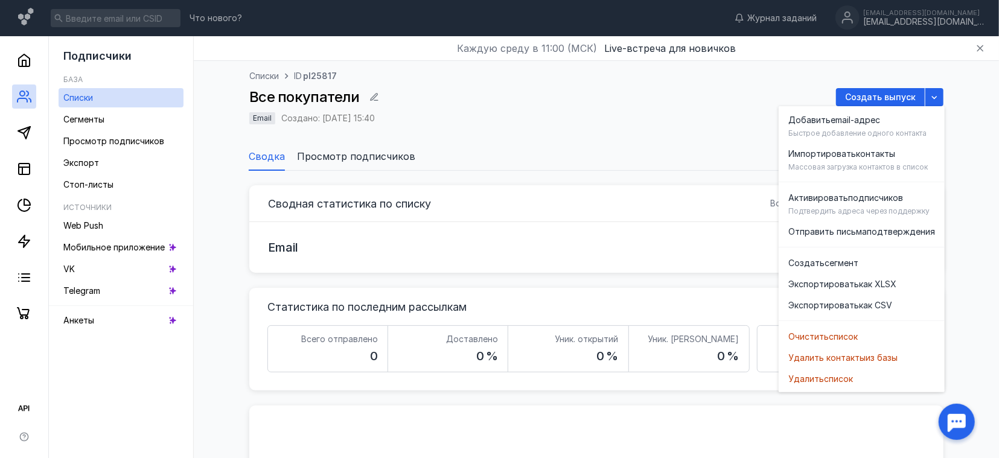
click at [973, 159] on div "Сводка Просмотр подписчиков" at bounding box center [596, 156] width 781 height 29
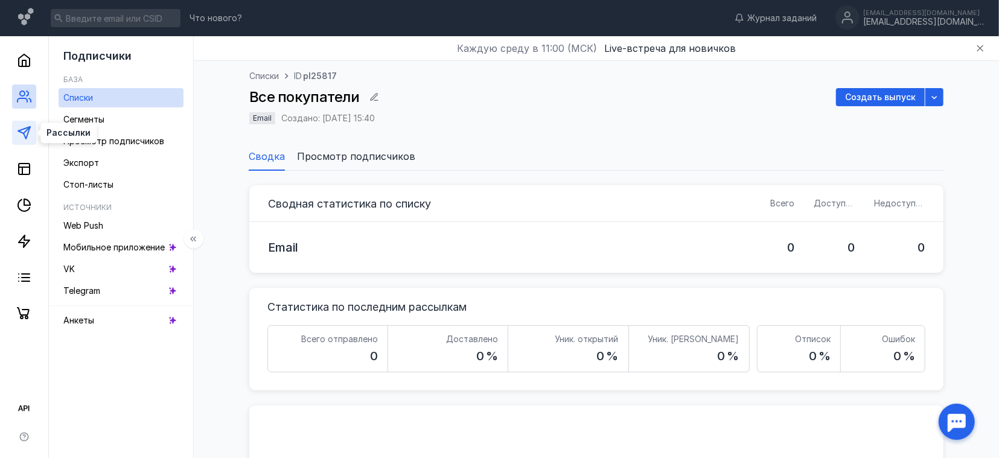
click at [26, 133] on icon at bounding box center [24, 133] width 14 height 14
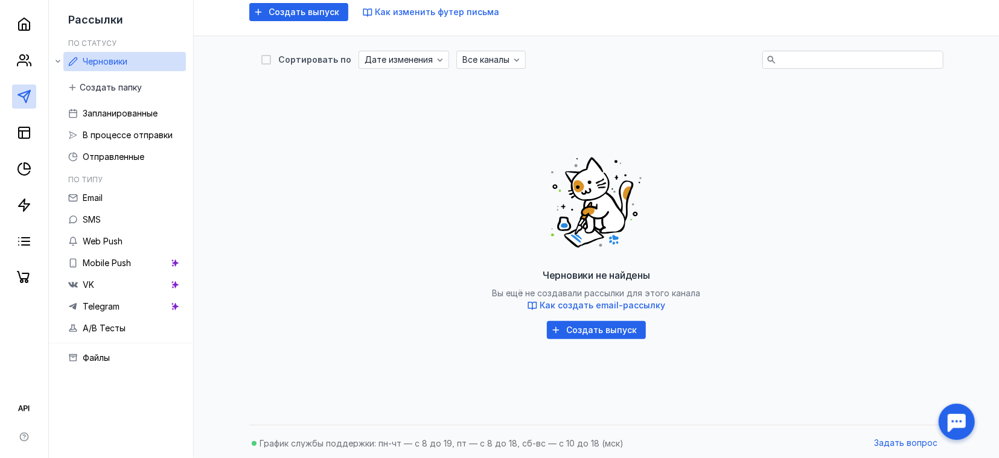
scroll to position [63, 0]
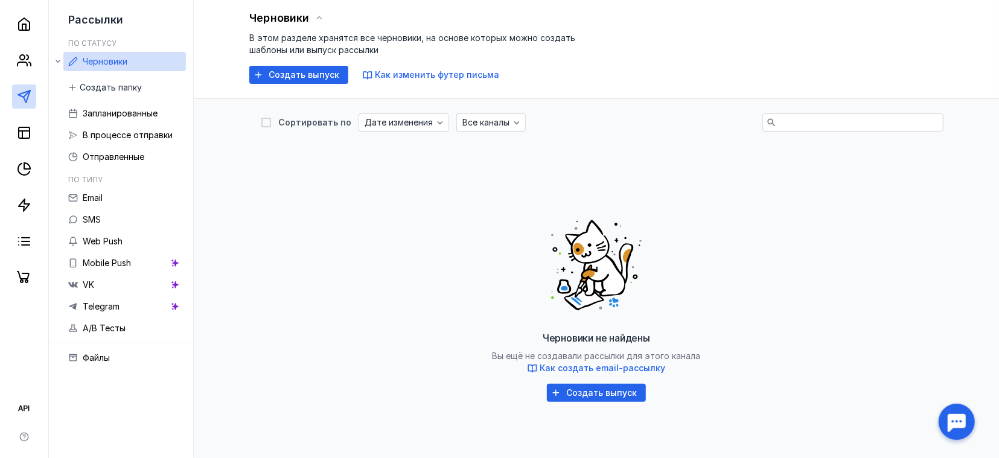
click at [678, 269] on div "Черновики не найдены Вы ещё не создавали рассылки для этого канала Как создать …" at bounding box center [596, 304] width 670 height 302
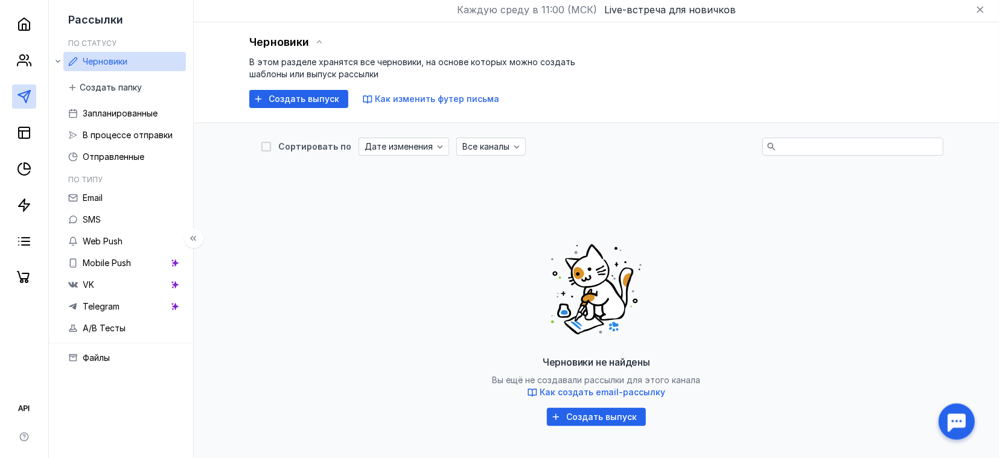
scroll to position [0, 0]
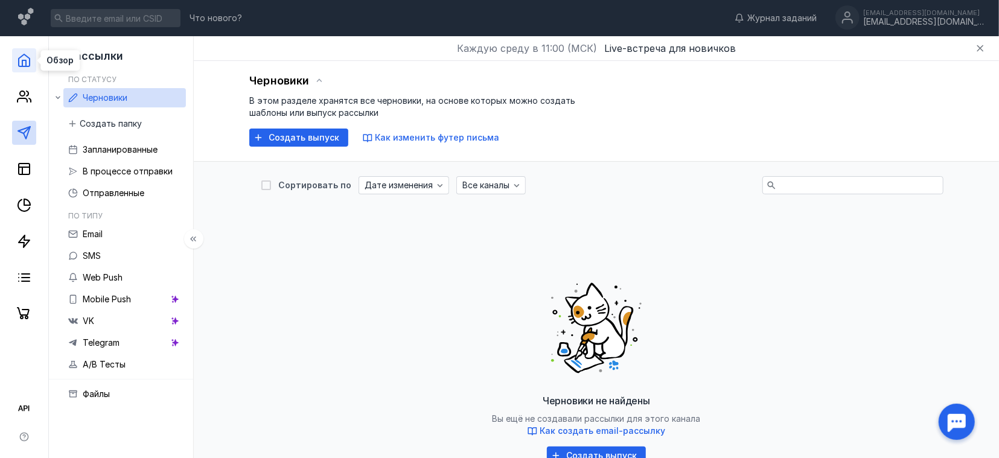
click at [26, 65] on polyline at bounding box center [24, 63] width 4 height 6
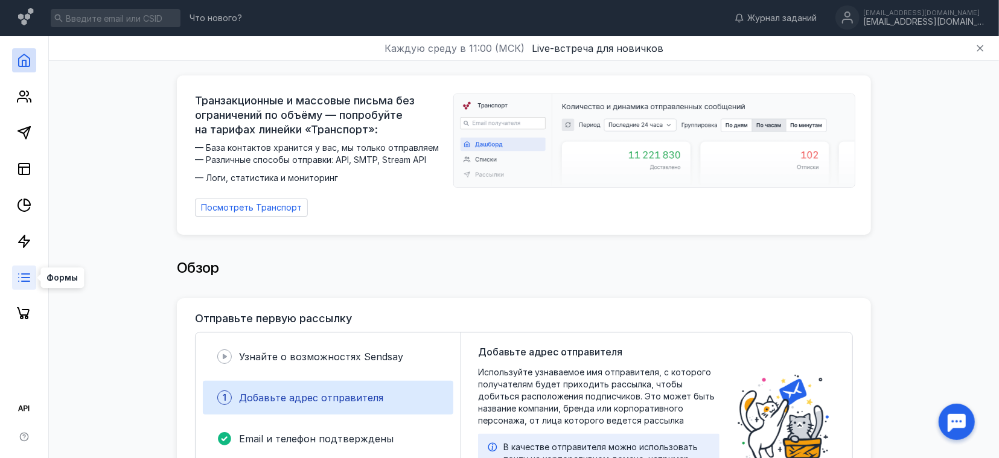
click at [28, 281] on line at bounding box center [26, 281] width 8 height 0
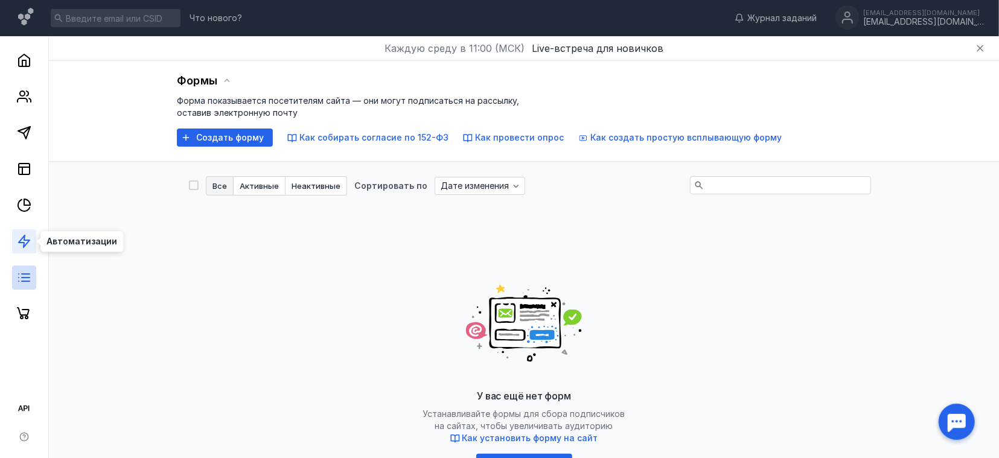
click at [29, 244] on icon at bounding box center [24, 241] width 14 height 14
